Goal: Information Seeking & Learning: Compare options

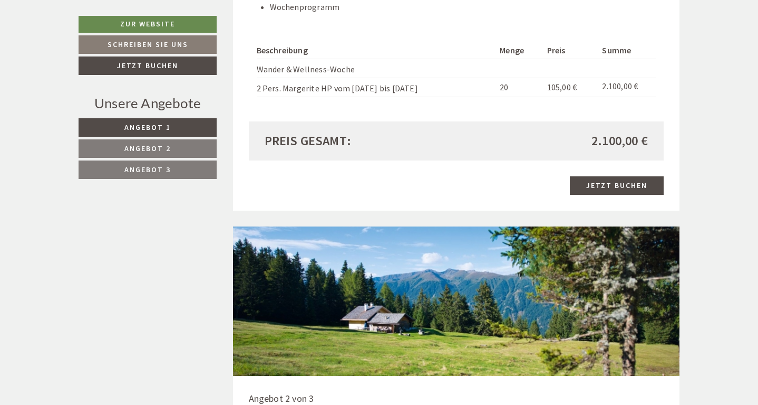
scroll to position [1266, 0]
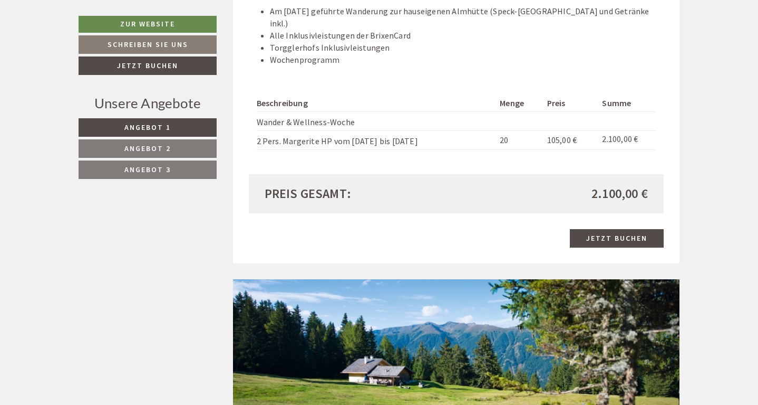
click at [194, 148] on link "Angebot 2" at bounding box center [148, 148] width 138 height 18
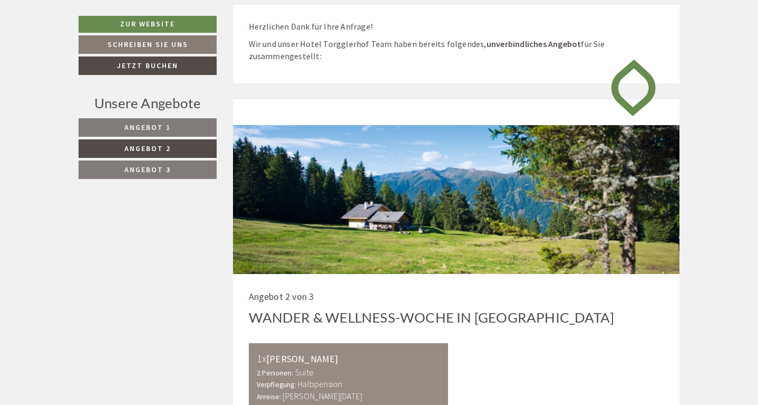
scroll to position [527, 0]
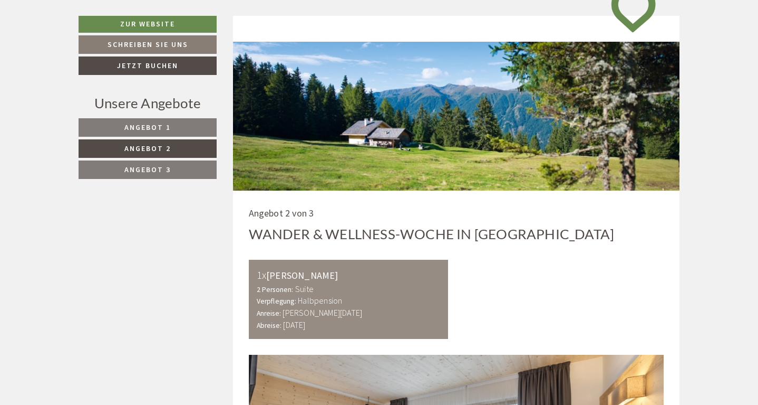
click at [175, 165] on link "Angebot 3" at bounding box center [148, 169] width 138 height 18
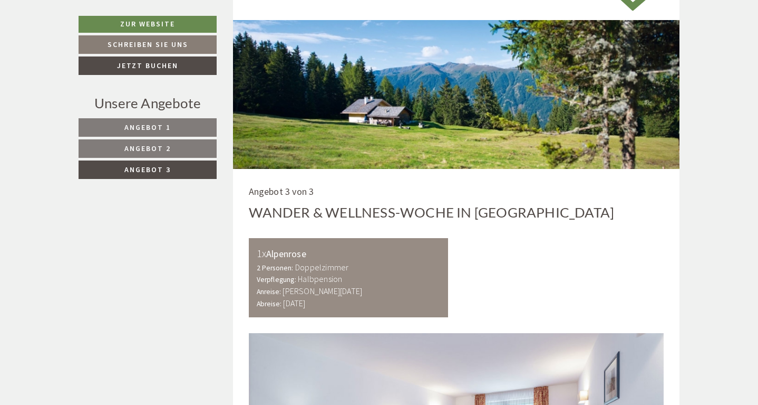
scroll to position [491, 0]
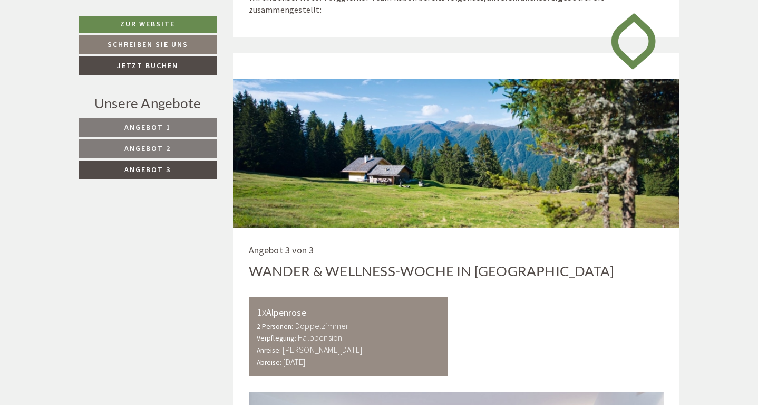
click at [191, 152] on link "Angebot 2" at bounding box center [148, 148] width 138 height 18
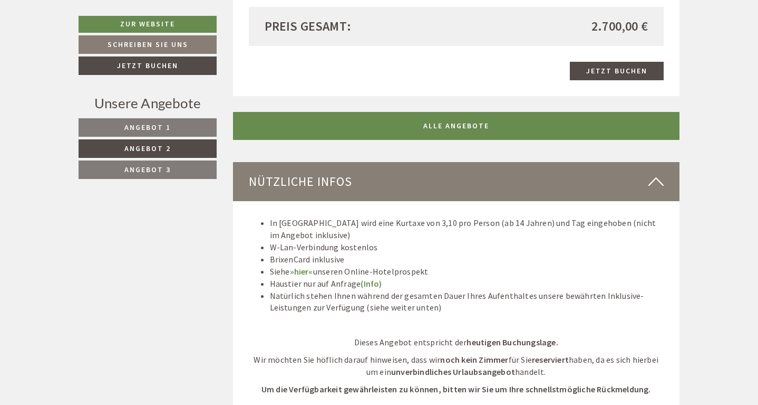
scroll to position [1440, 0]
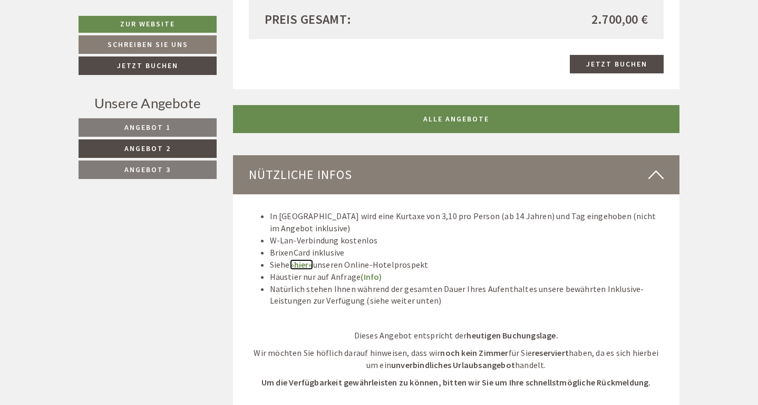
click at [304, 259] on link "»hier«" at bounding box center [301, 264] width 23 height 11
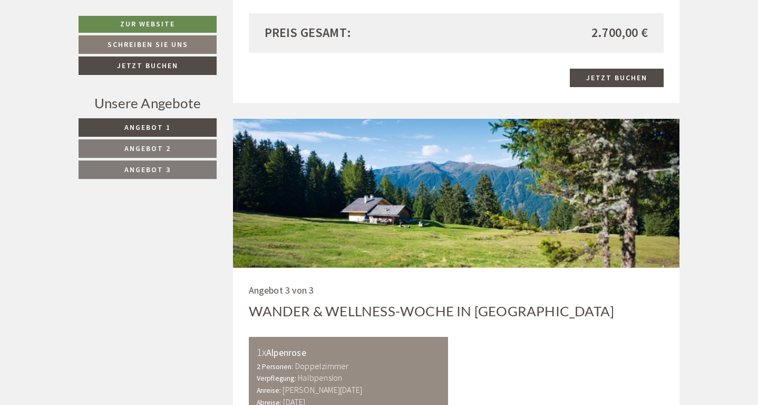
click at [165, 166] on span "Angebot 3" at bounding box center [147, 169] width 46 height 9
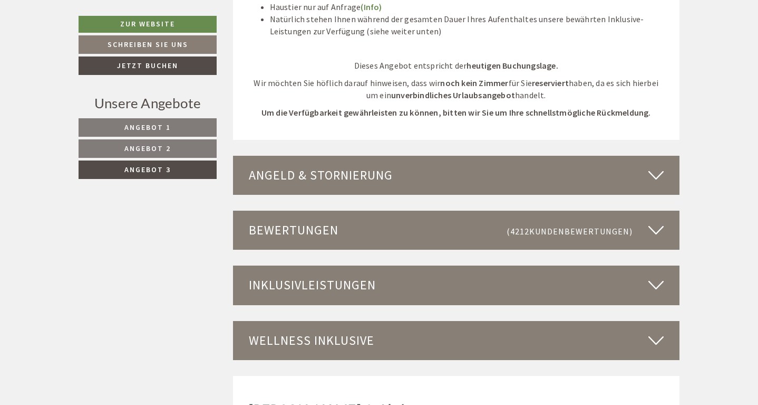
scroll to position [1704, 0]
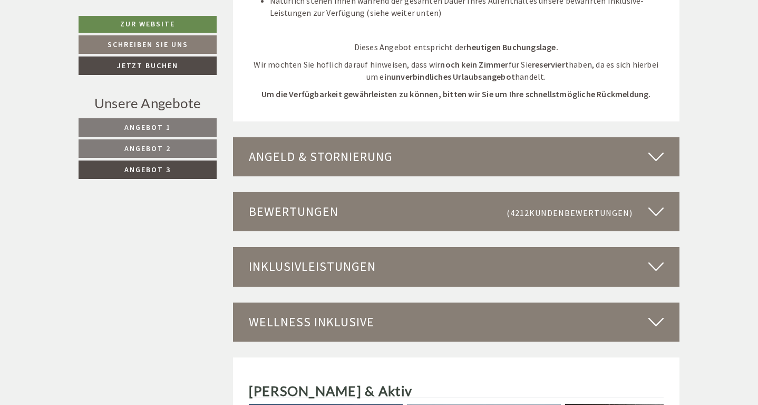
click at [531, 203] on span "(4212 Kundenbewertungen )" at bounding box center [578, 212] width 142 height 18
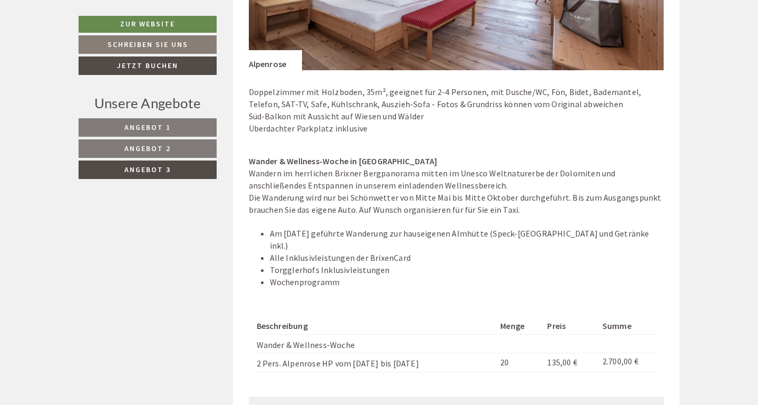
scroll to position [1018, 0]
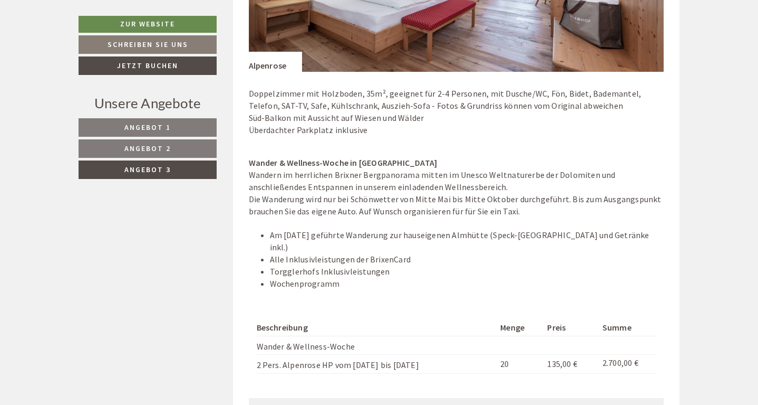
click at [159, 123] on span "Angebot 1" at bounding box center [147, 126] width 46 height 9
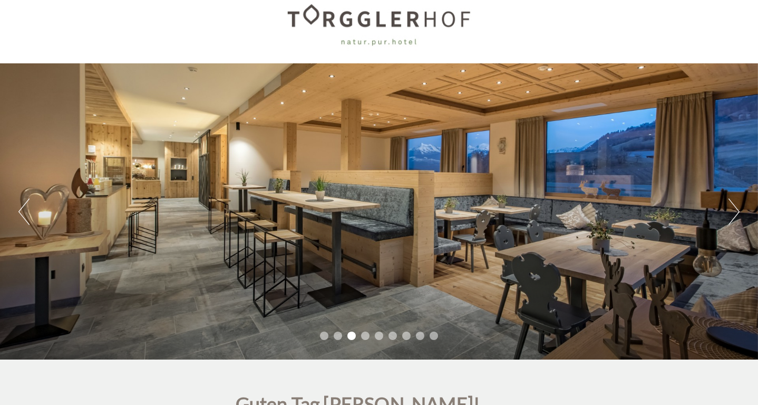
scroll to position [0, 0]
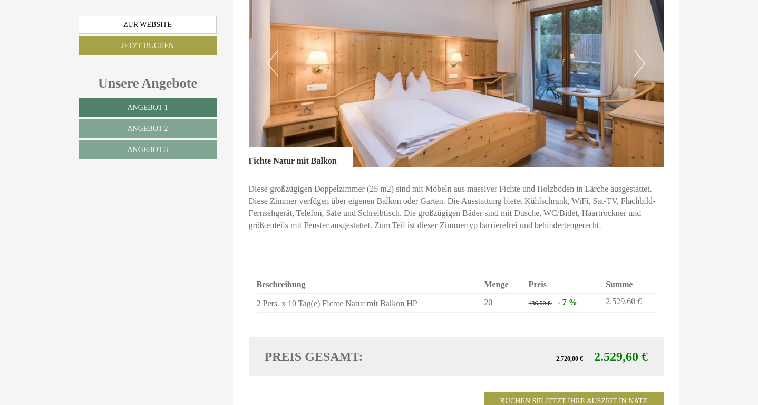
scroll to position [633, 0]
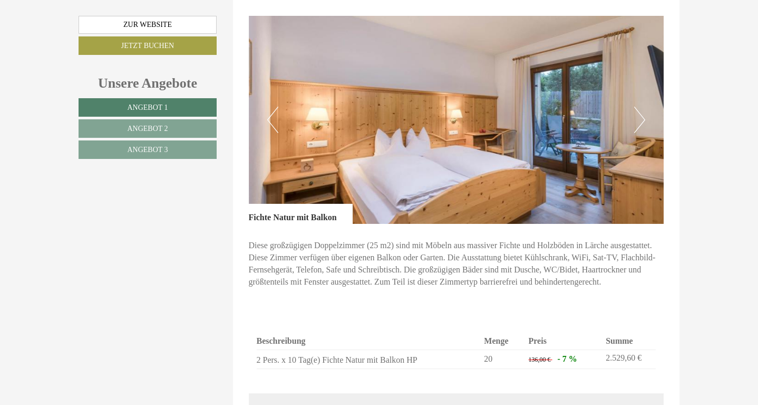
click at [640, 107] on button "Next" at bounding box center [640, 120] width 11 height 26
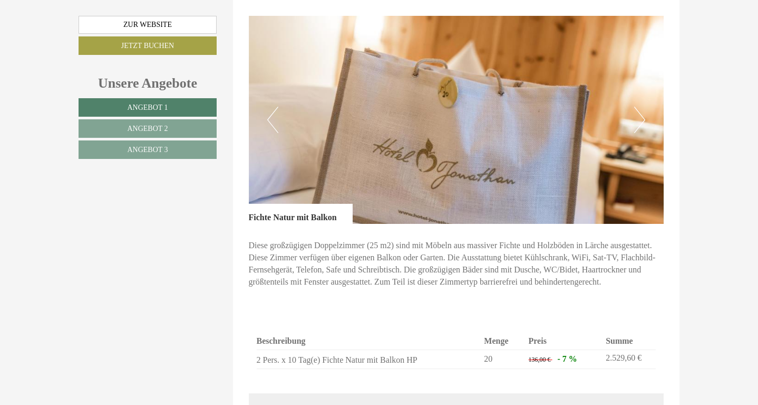
click at [640, 107] on button "Next" at bounding box center [640, 120] width 11 height 26
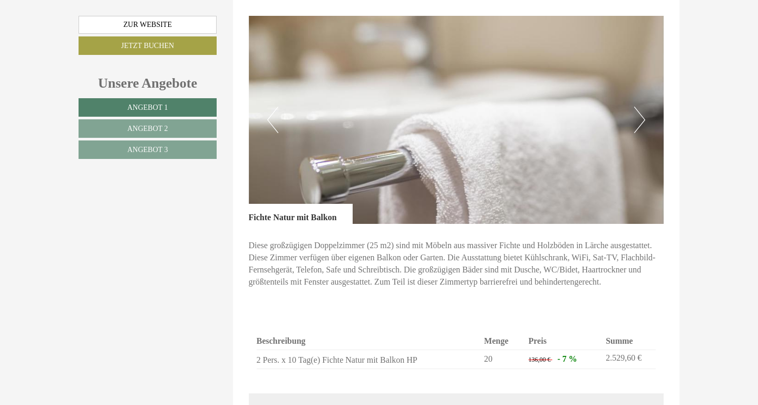
click at [640, 107] on button "Next" at bounding box center [640, 120] width 11 height 26
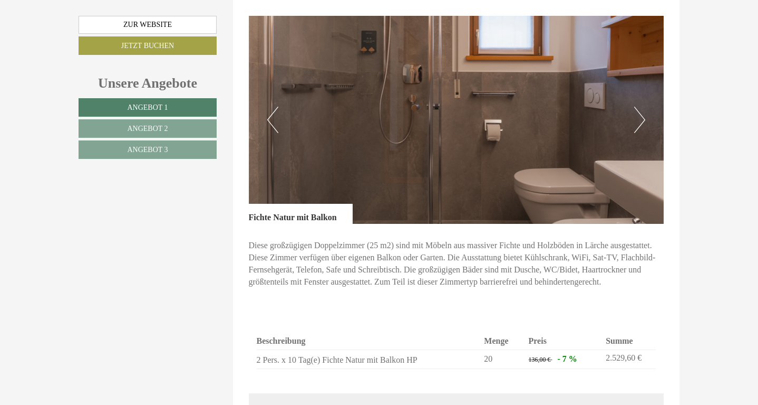
click at [640, 107] on button "Next" at bounding box center [640, 120] width 11 height 26
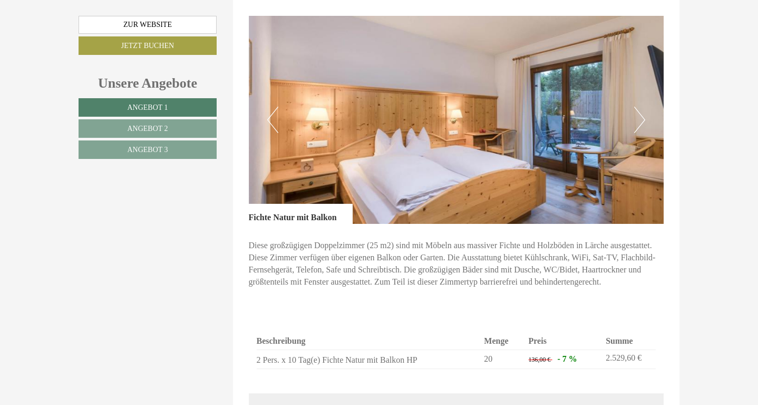
click at [640, 107] on button "Next" at bounding box center [640, 120] width 11 height 26
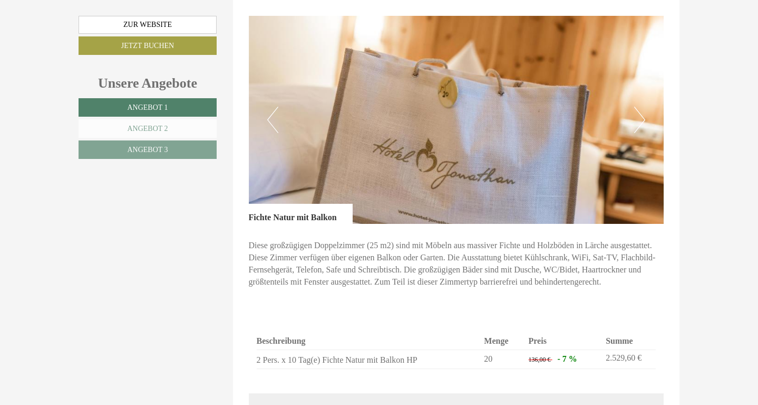
click at [184, 124] on link "Angebot 2" at bounding box center [148, 128] width 138 height 18
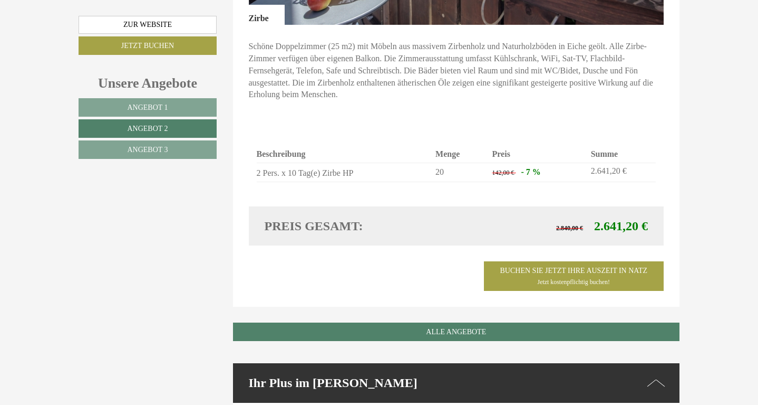
scroll to position [832, 0]
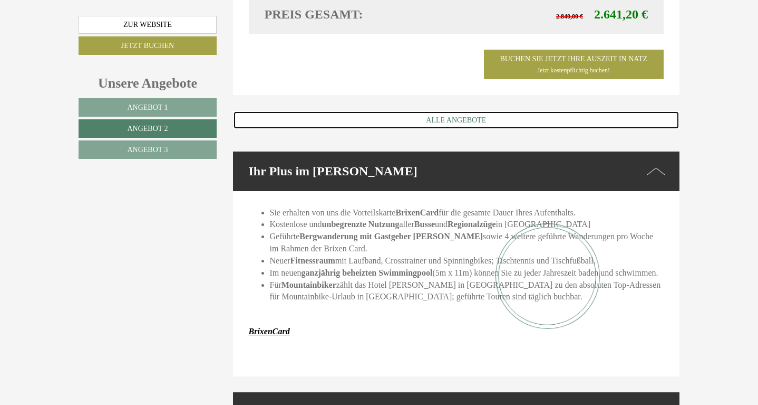
click at [479, 111] on link "ALLE ANGEBOTE" at bounding box center [456, 120] width 447 height 18
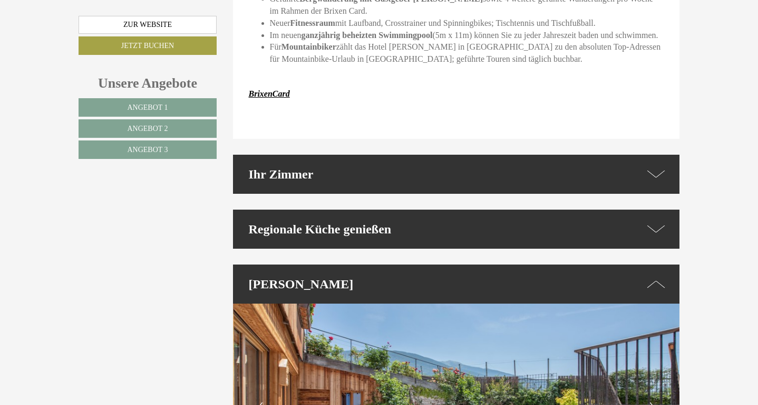
scroll to position [2678, 0]
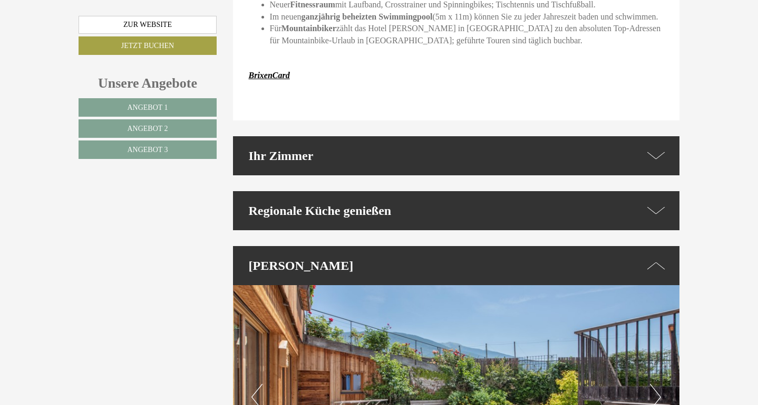
click at [376, 191] on div "Regionale Küche genießen" at bounding box center [456, 210] width 447 height 39
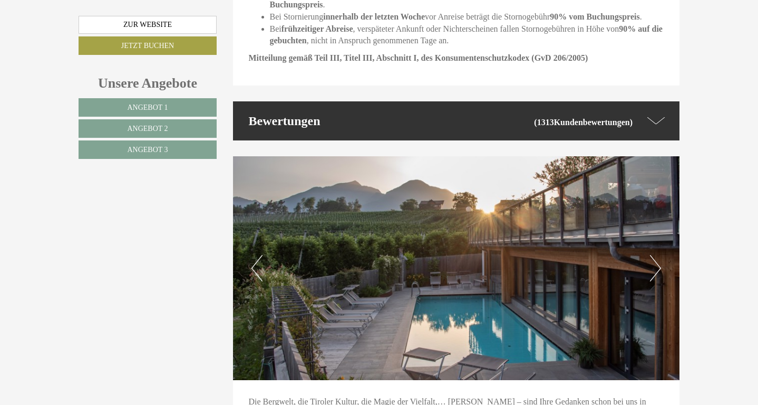
scroll to position [3944, 0]
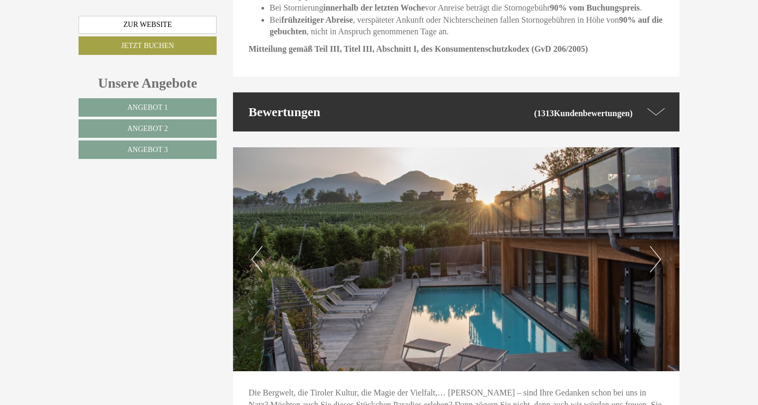
click at [585, 109] on span "Kundenbewertungen" at bounding box center [592, 113] width 76 height 9
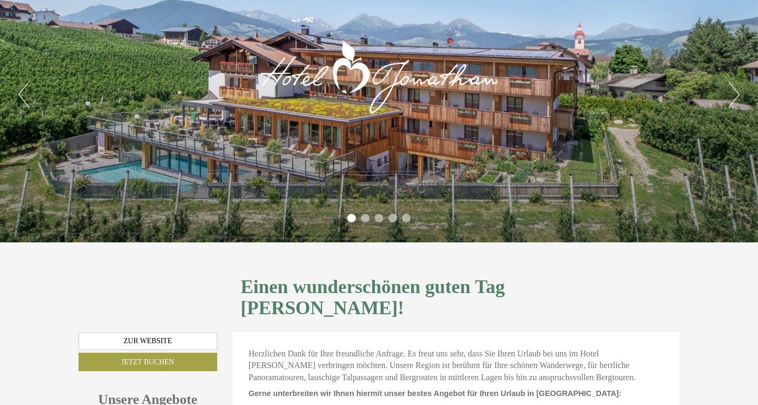
scroll to position [0, 0]
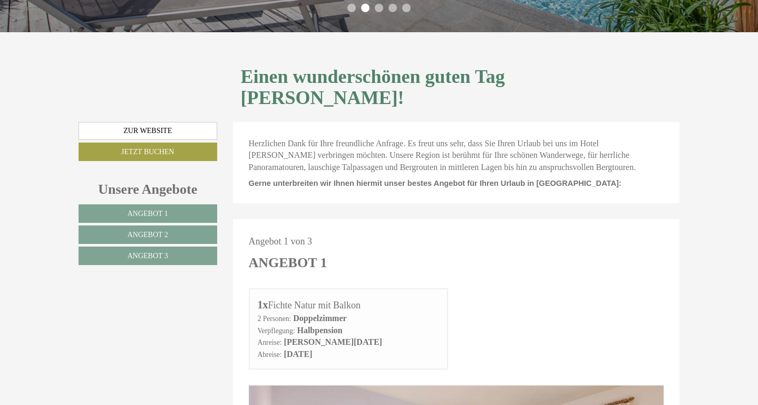
click at [160, 230] on span "Angebot 2" at bounding box center [148, 234] width 41 height 8
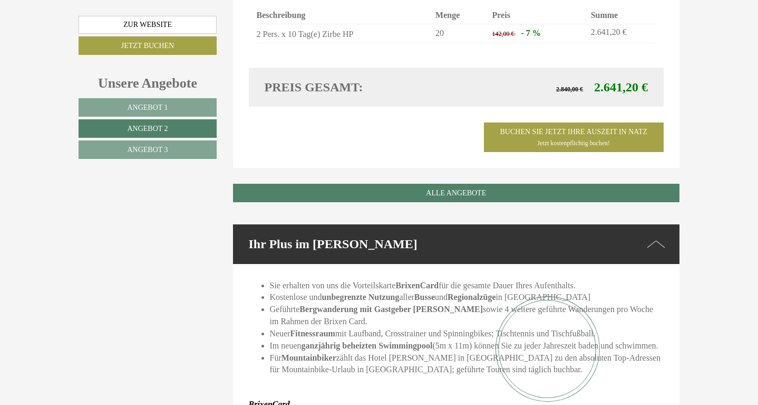
scroll to position [991, 0]
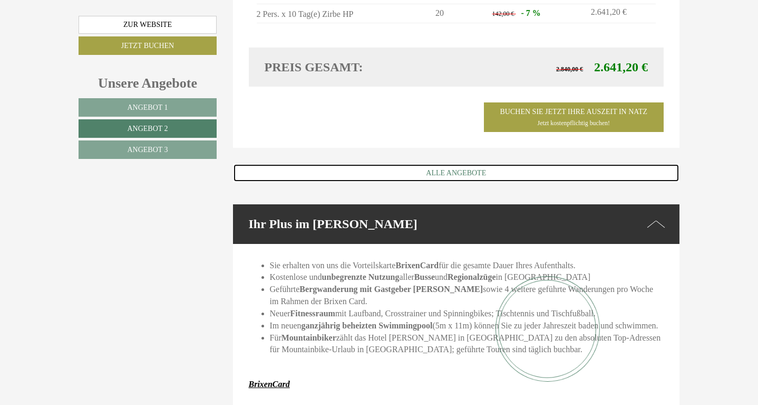
click at [418, 164] on link "ALLE ANGEBOTE" at bounding box center [456, 173] width 447 height 18
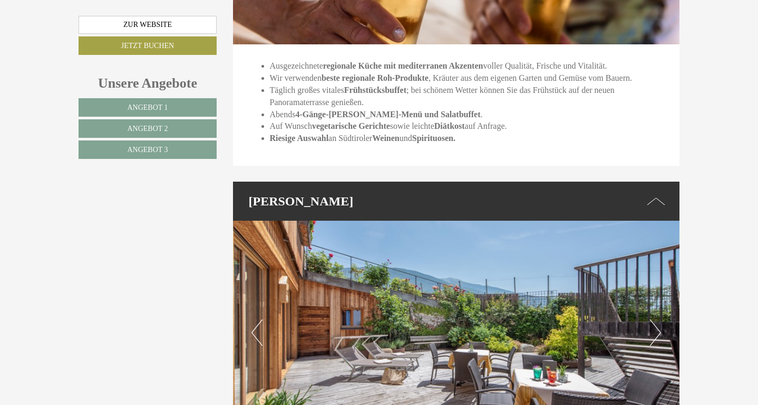
scroll to position [3153, 0]
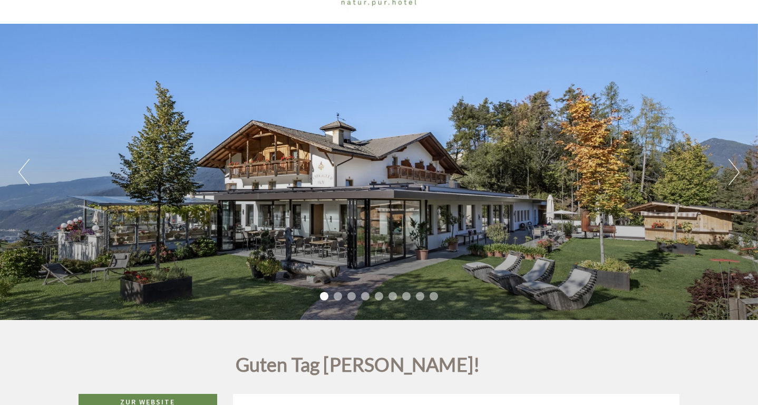
scroll to position [53, 0]
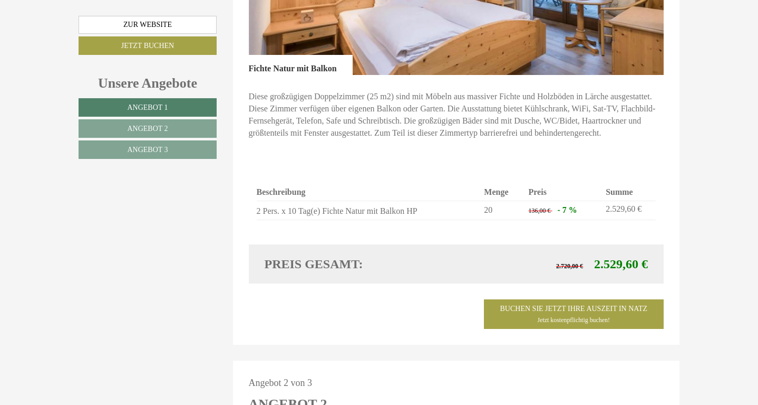
scroll to position [791, 0]
